Goal: Contribute content

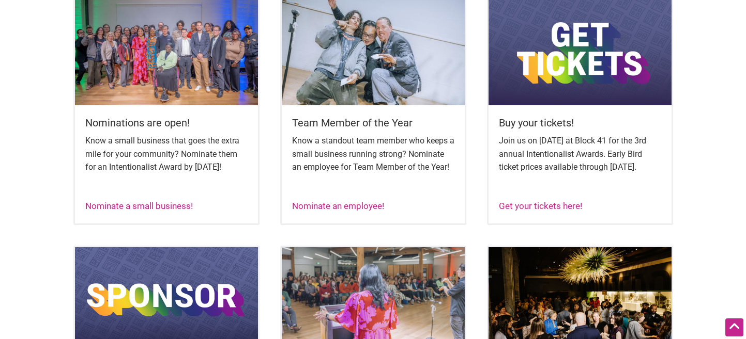
scroll to position [442, 0]
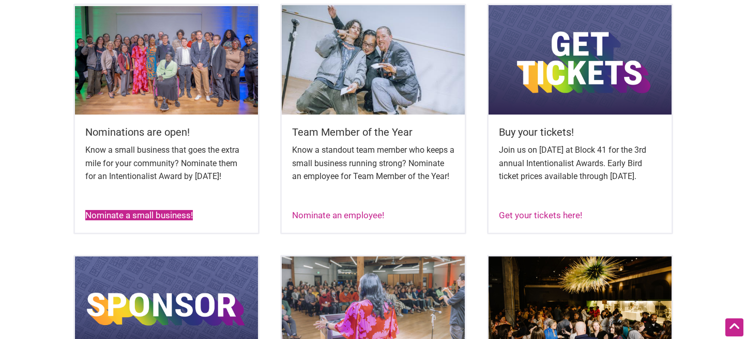
click at [178, 221] on link "Nominate a small business!" at bounding box center [138, 215] width 107 height 10
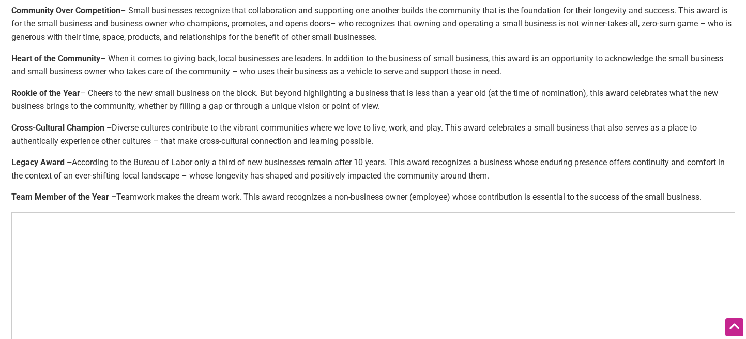
scroll to position [474, 0]
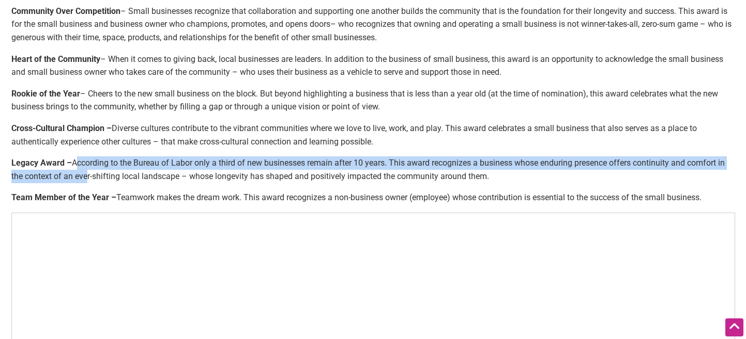
drag, startPoint x: 80, startPoint y: 161, endPoint x: 88, endPoint y: 173, distance: 14.4
click at [88, 173] on p "Legacy Award – According to the Bureau of Labor only a third of new businesses …" at bounding box center [372, 170] width 723 height 26
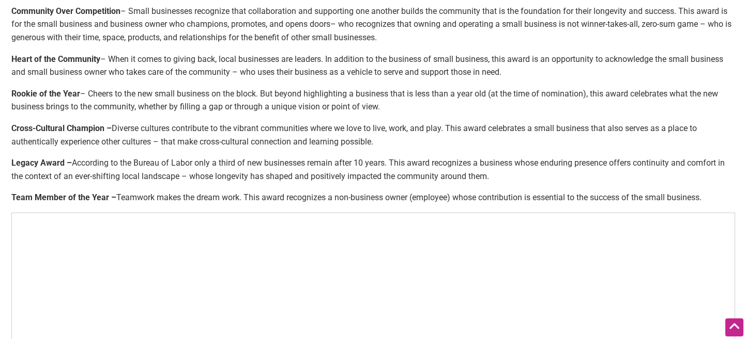
click at [110, 145] on p "Cross-Cultural Champion – Diverse cultures contribute to the vibrant communitie…" at bounding box center [372, 135] width 723 height 26
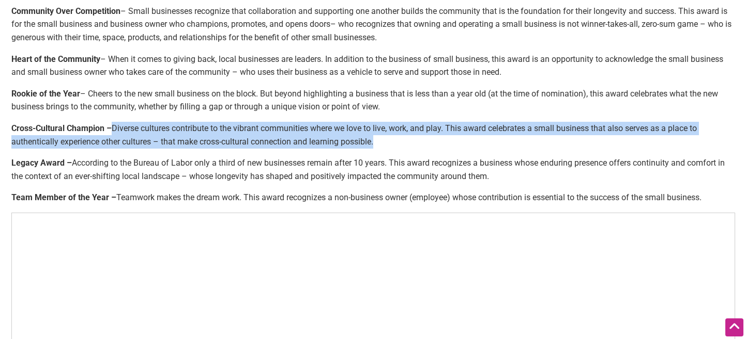
drag, startPoint x: 113, startPoint y: 127, endPoint x: 135, endPoint y: 149, distance: 31.1
click at [135, 149] on div "Nominate a small business! The annual Intentionalist Awards recognize small bus…" at bounding box center [372, 35] width 723 height 915
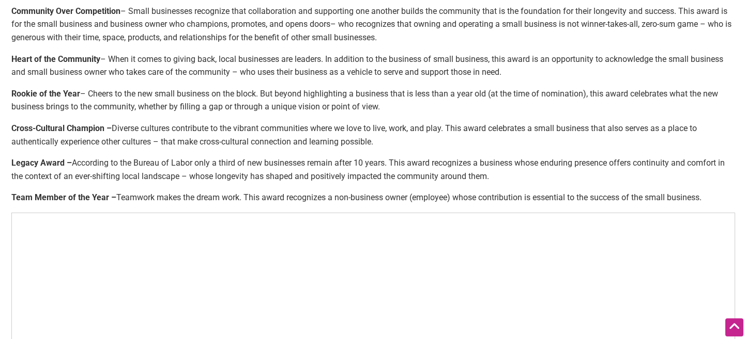
click at [135, 158] on p "Legacy Award – According to the Bureau of Labor only a third of new businesses …" at bounding box center [372, 170] width 723 height 26
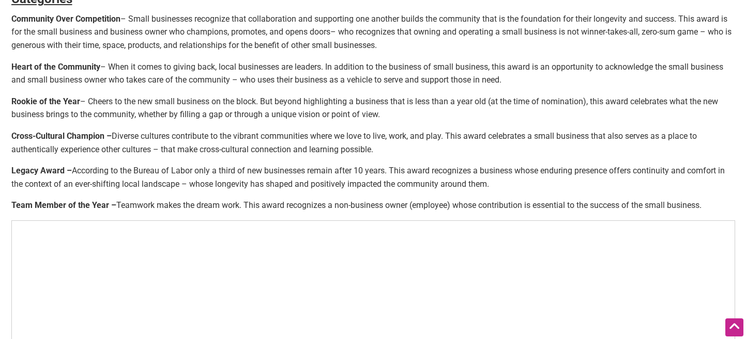
scroll to position [463, 0]
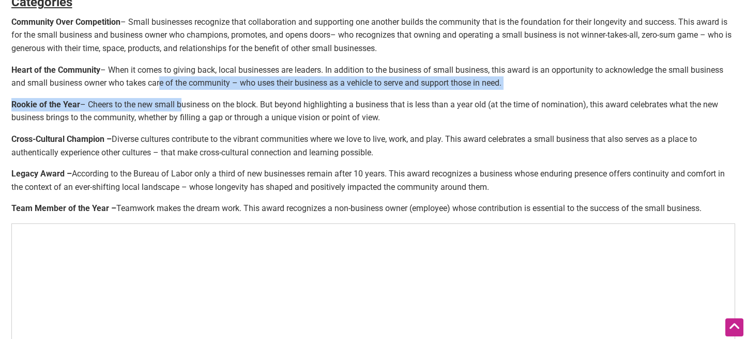
drag, startPoint x: 158, startPoint y: 81, endPoint x: 179, endPoint y: 107, distance: 33.5
click at [179, 107] on div "Nominate a small business! The annual Intentionalist Awards recognize small bus…" at bounding box center [372, 46] width 723 height 915
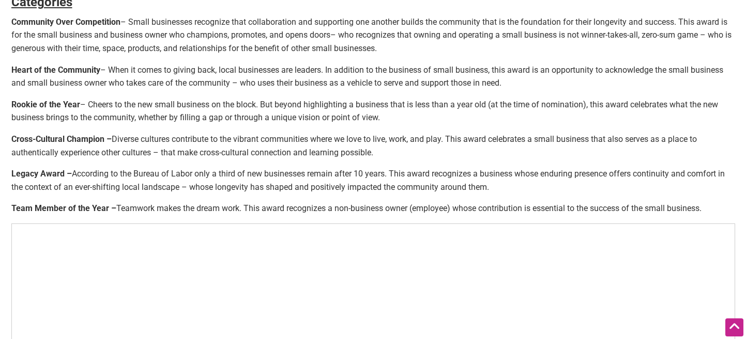
click at [182, 136] on p "Cross-Cultural Champion – Diverse cultures contribute to the vibrant communitie…" at bounding box center [372, 146] width 723 height 26
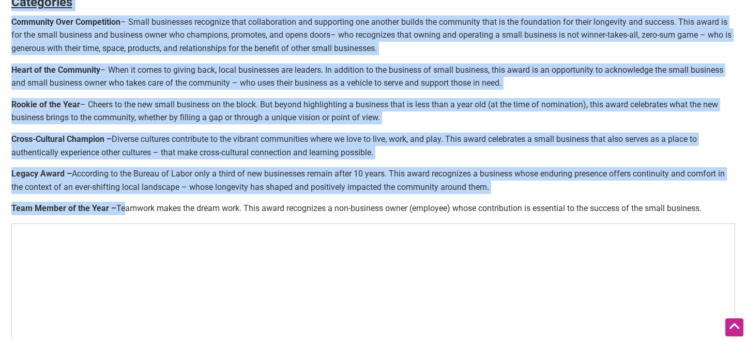
drag, startPoint x: 10, startPoint y: 24, endPoint x: 126, endPoint y: 202, distance: 212.3
click at [126, 202] on p "Team Member of the Year – Teamwork makes the dream work. This award recognizes …" at bounding box center [372, 208] width 723 height 13
drag, startPoint x: 13, startPoint y: 25, endPoint x: 622, endPoint y: 194, distance: 632.2
click at [622, 194] on div "Nominate a small business! The annual Intentionalist Awards recognize small bus…" at bounding box center [372, 46] width 723 height 915
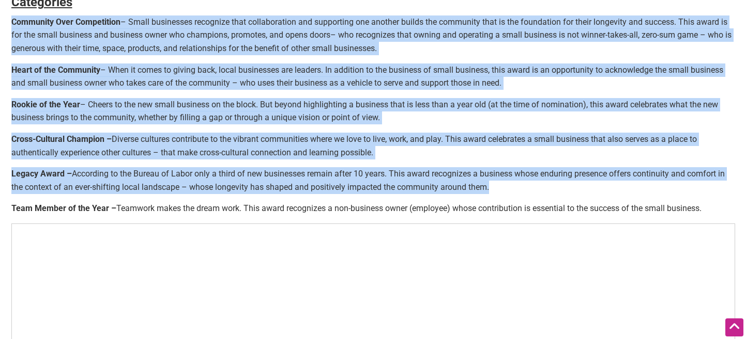
copy div "Loremipsu Dolo Sitametcons – Adipi elitseddoe temporinc utla etdoloremagna ali …"
click at [285, 193] on p "Legacy Award – According to the Bureau of Labor only a third of new businesses …" at bounding box center [372, 180] width 723 height 26
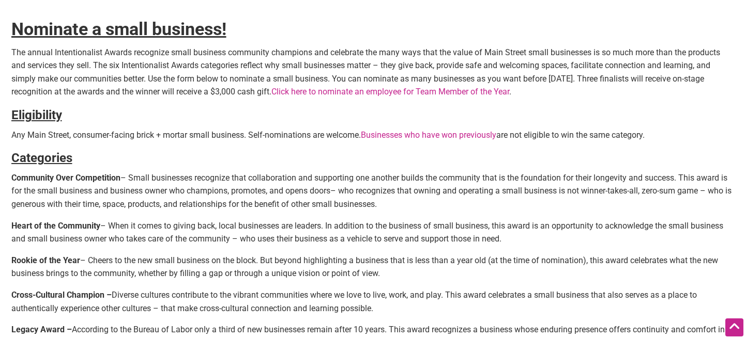
scroll to position [185, 0]
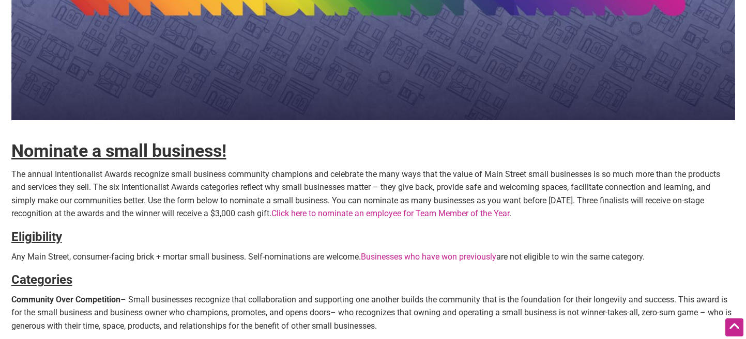
click at [398, 203] on p "The annual Intentionalist Awards recognize small business community champions a…" at bounding box center [372, 194] width 723 height 53
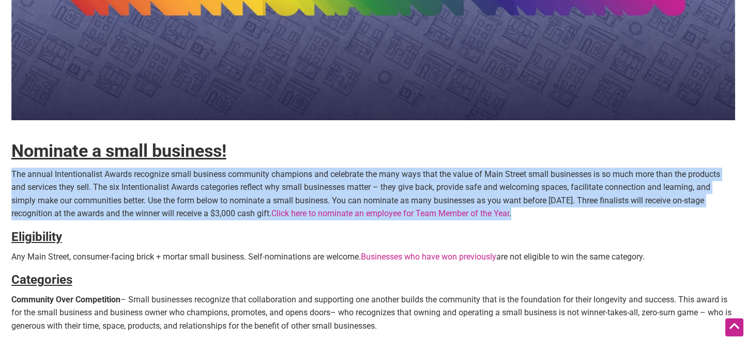
click at [398, 203] on p "The annual Intentionalist Awards recognize small business community champions a…" at bounding box center [372, 194] width 723 height 53
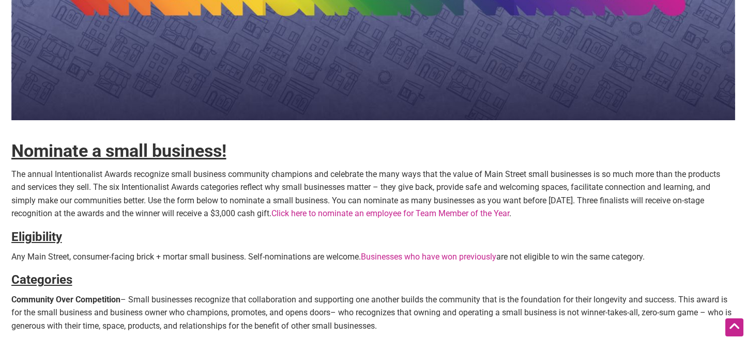
click at [385, 241] on h4 "Eligibility" at bounding box center [372, 238] width 723 height 18
click at [434, 194] on p "The annual Intentionalist Awards recognize small business community champions a…" at bounding box center [372, 194] width 723 height 53
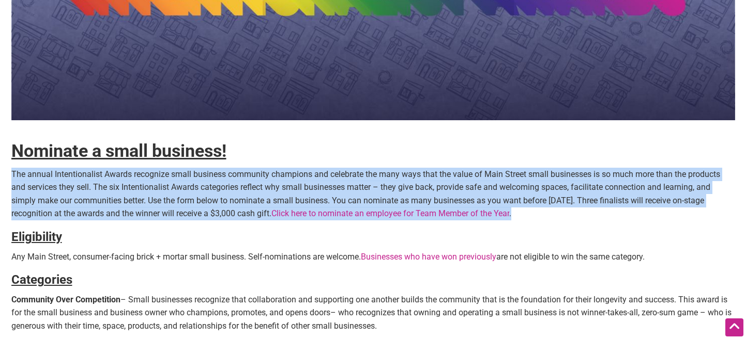
click at [434, 194] on p "The annual Intentionalist Awards recognize small business community champions a…" at bounding box center [372, 194] width 723 height 53
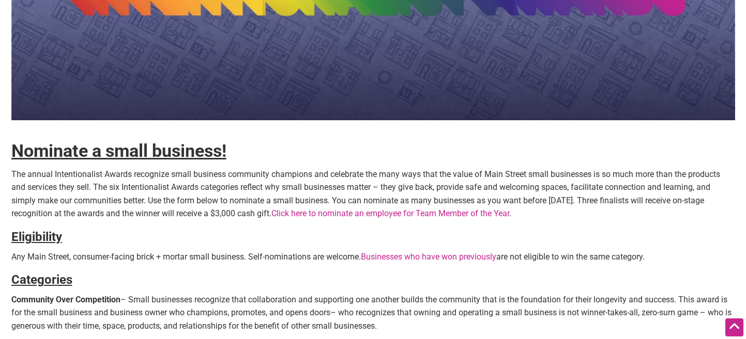
click at [407, 242] on h4 "Eligibility" at bounding box center [372, 238] width 723 height 18
click at [442, 191] on p "The annual Intentionalist Awards recognize small business community champions a…" at bounding box center [372, 194] width 723 height 53
click at [420, 241] on h4 "Eligibility" at bounding box center [372, 238] width 723 height 18
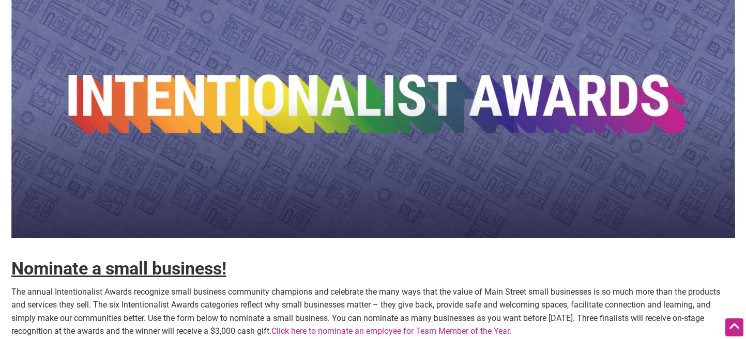
scroll to position [38, 0]
